Goal: Navigation & Orientation: Find specific page/section

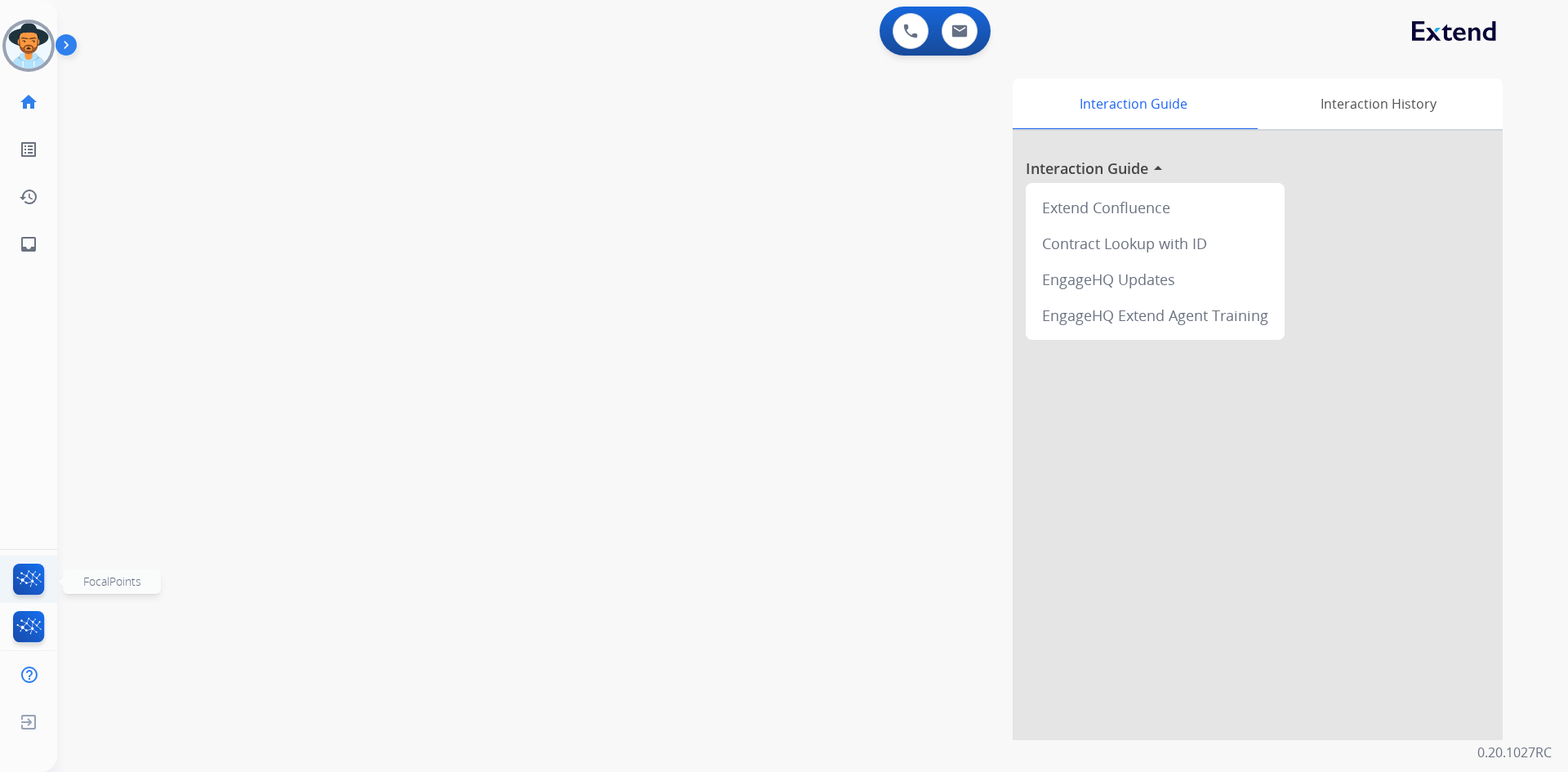
click at [18, 572] on img at bounding box center [29, 582] width 38 height 37
click at [960, 27] on img at bounding box center [959, 30] width 17 height 13
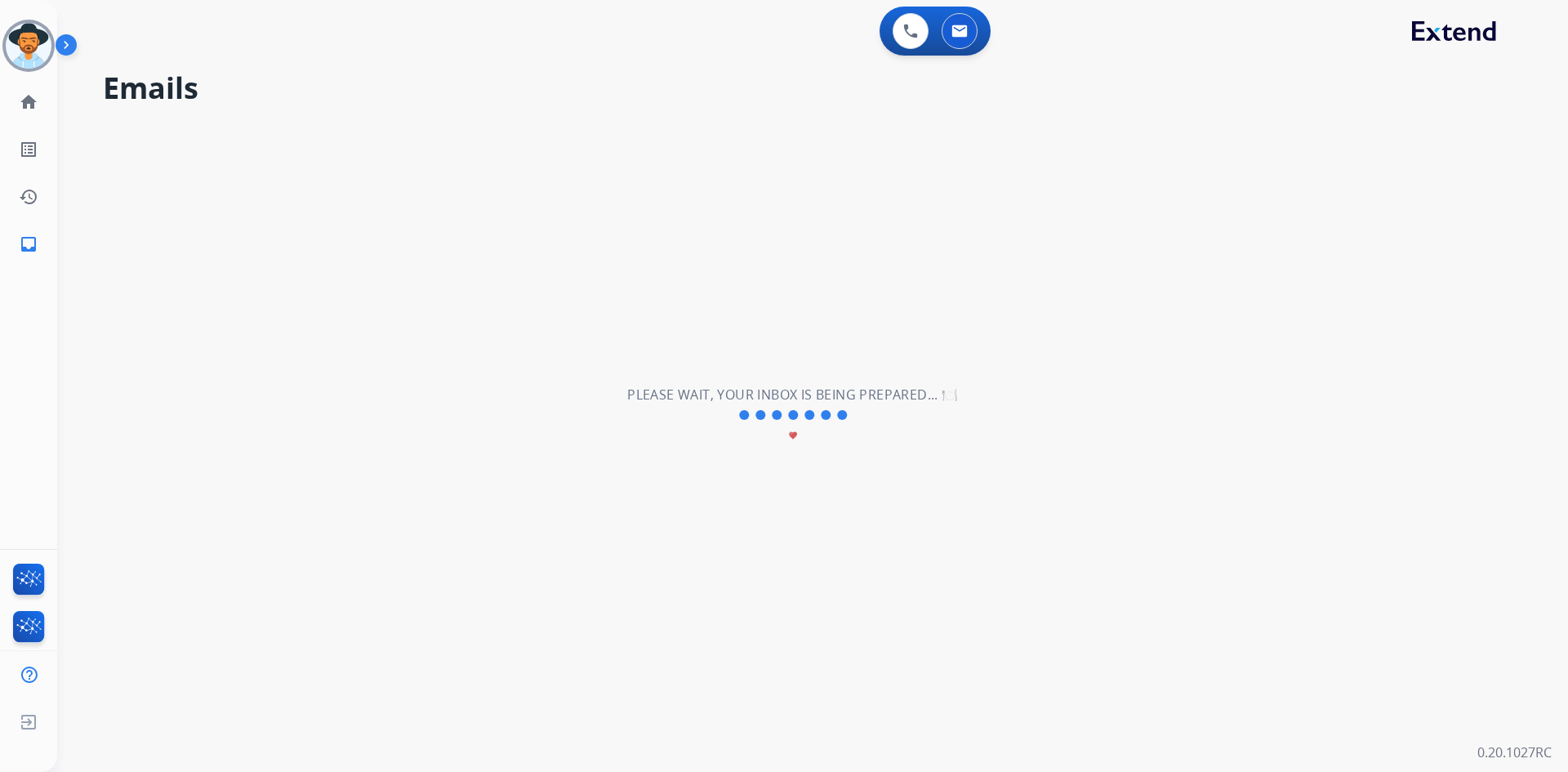
click at [75, 43] on img at bounding box center [69, 48] width 28 height 31
